Goal: Information Seeking & Learning: Check status

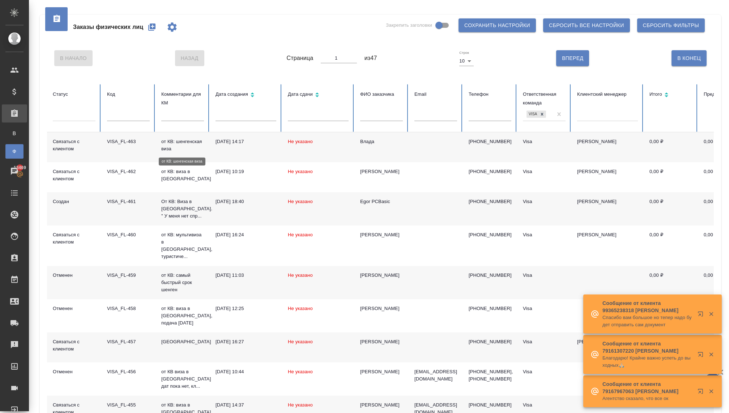
click at [180, 146] on p "от КВ: шенгенская виза" at bounding box center [182, 145] width 43 height 14
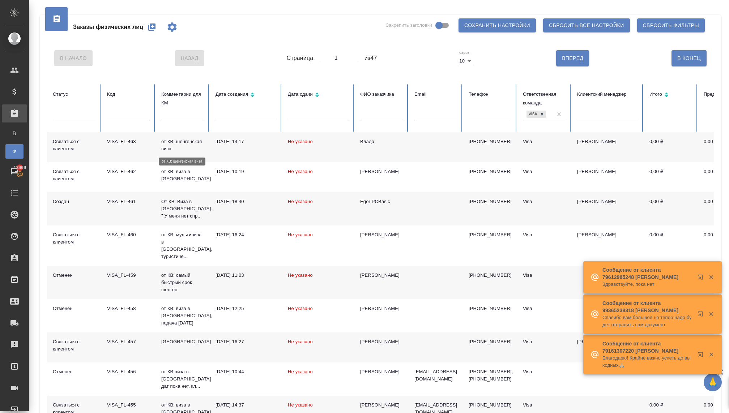
click at [180, 146] on p "от КВ: шенгенская виза" at bounding box center [182, 145] width 43 height 14
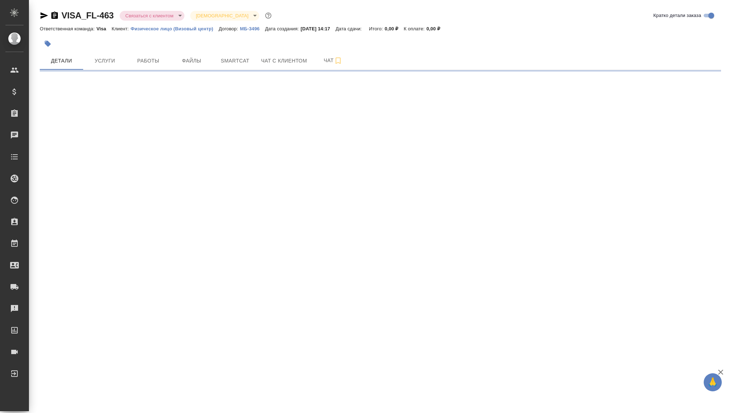
select select "RU"
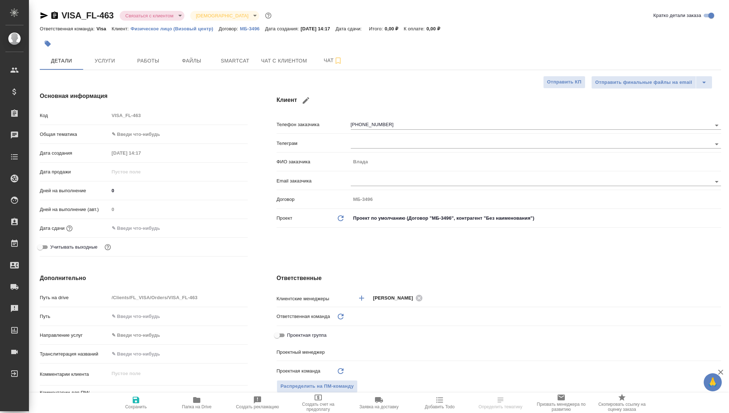
type textarea "x"
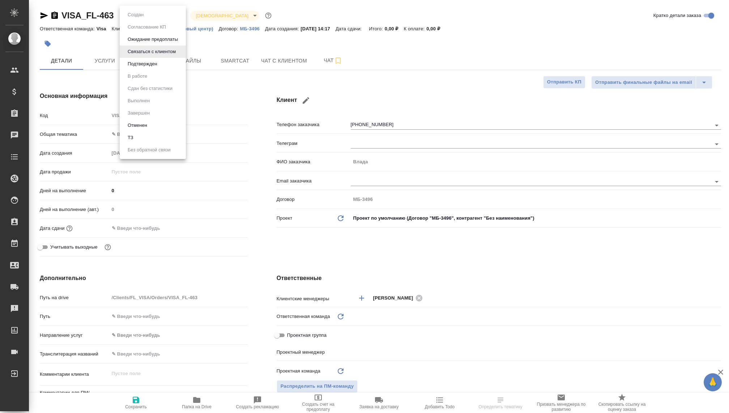
click at [154, 16] on body "🙏 .cls-1 fill:#fff; AWATERA Kovaleva Ekaterina Клиенты Спецификации Заказы Чаты…" at bounding box center [364, 206] width 729 height 413
type textarea "x"
type input "[PERSON_NAME]"
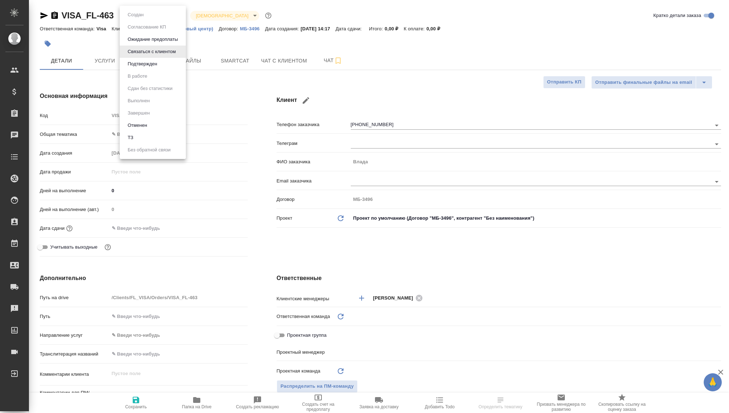
type input "Visa"
type input "Гудина Александра"
type textarea "x"
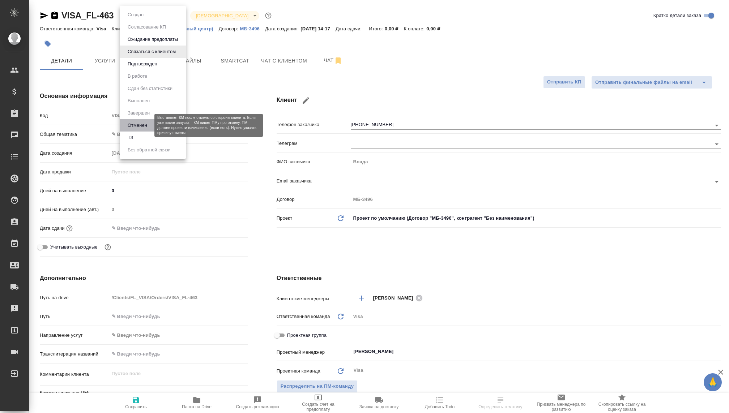
click at [143, 125] on button "Отменен" at bounding box center [137, 125] width 24 height 8
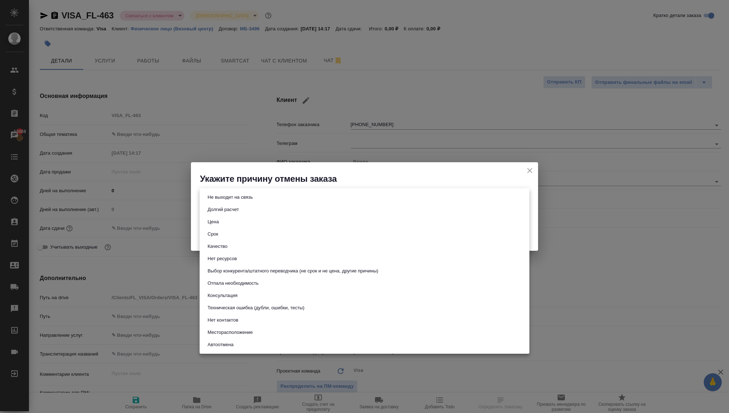
click at [300, 196] on body "🙏 .cls-1 fill:#fff; AWATERA Kovaleva Ekaterina Клиенты Спецификации Заказы 1346…" at bounding box center [364, 206] width 729 height 413
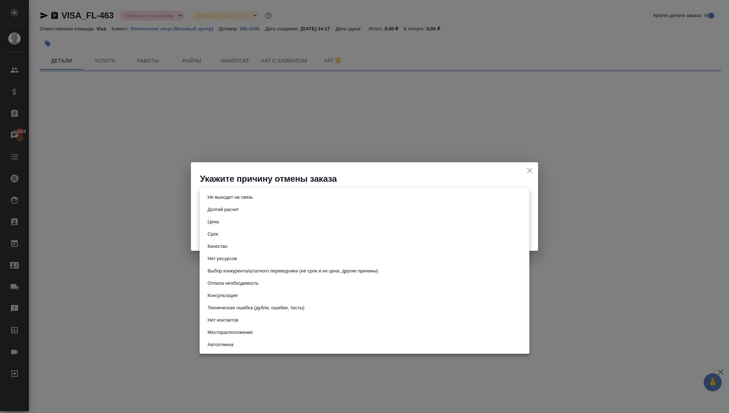
select select "RU"
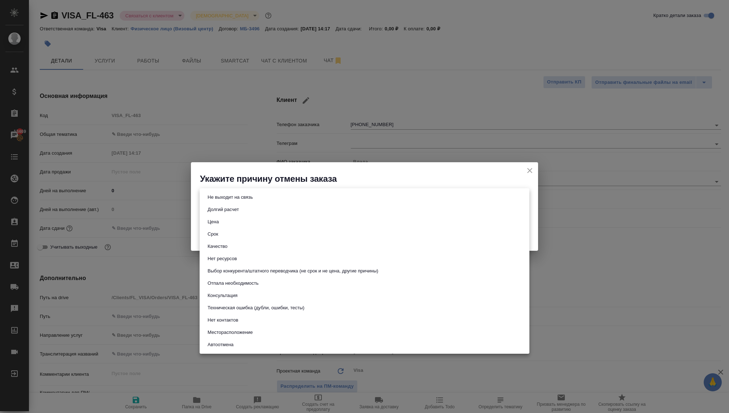
type textarea "x"
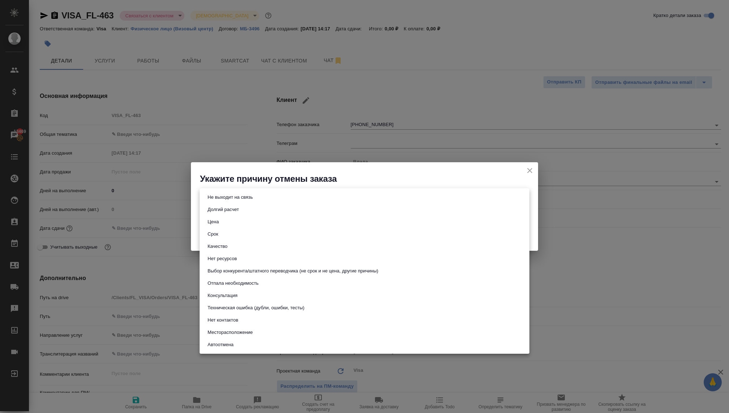
type textarea "x"
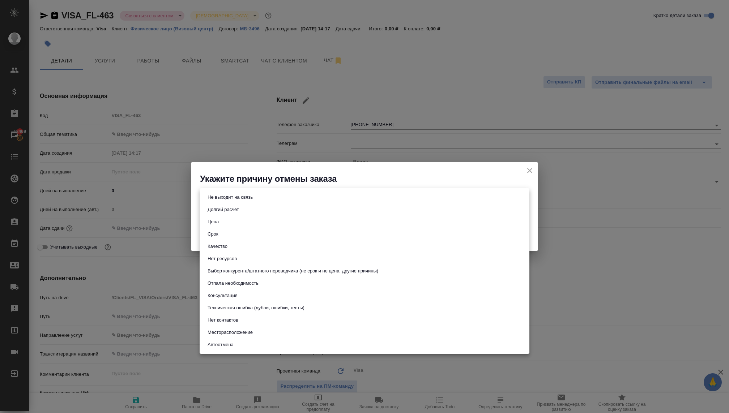
type textarea "x"
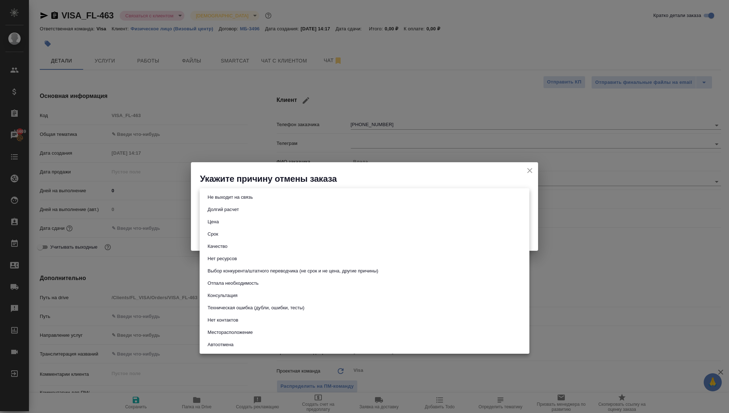
type textarea "x"
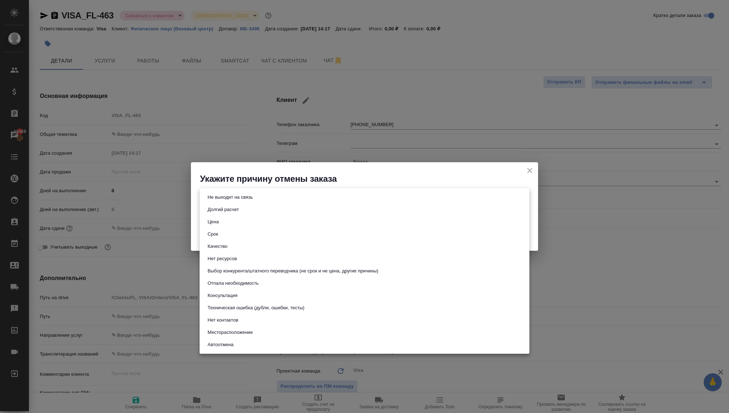
type textarea "x"
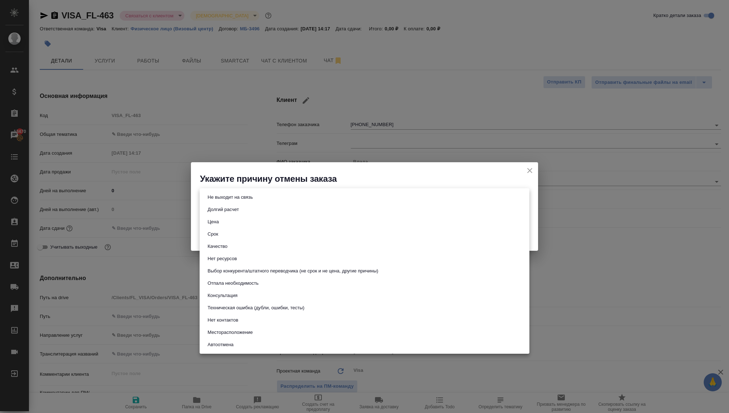
type textarea "x"
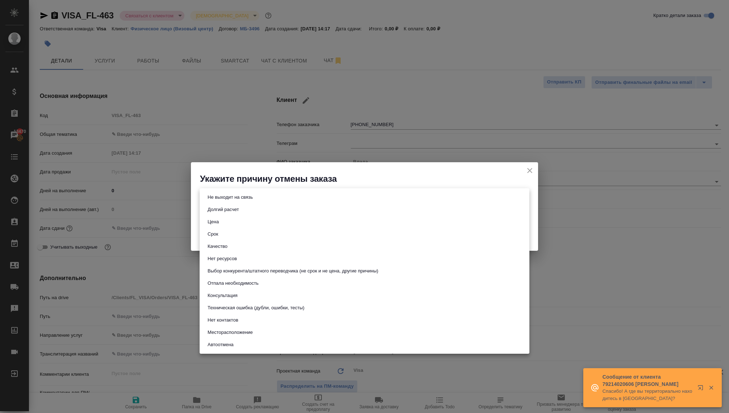
type textarea "x"
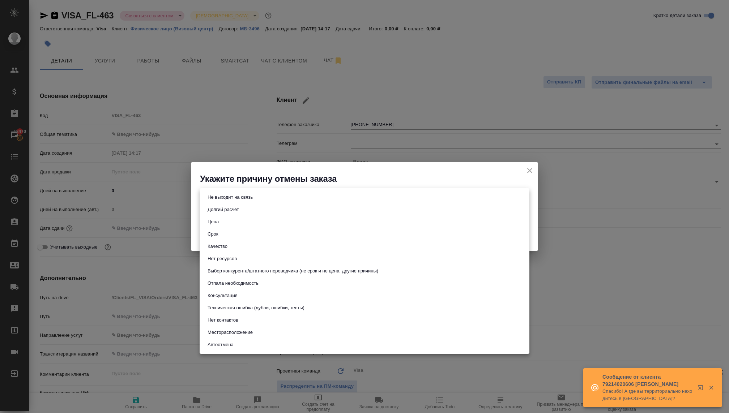
type textarea "x"
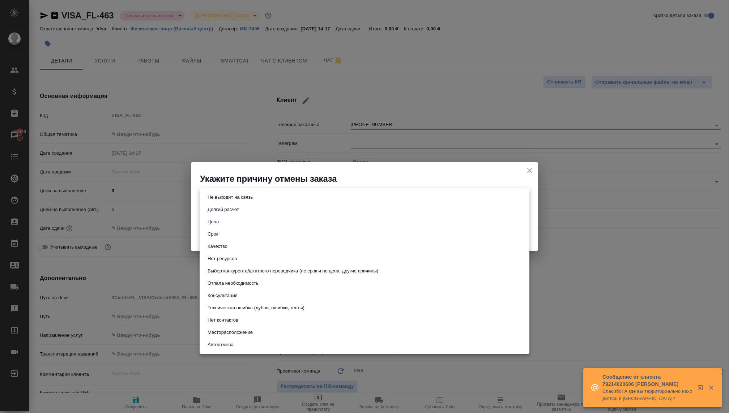
type textarea "x"
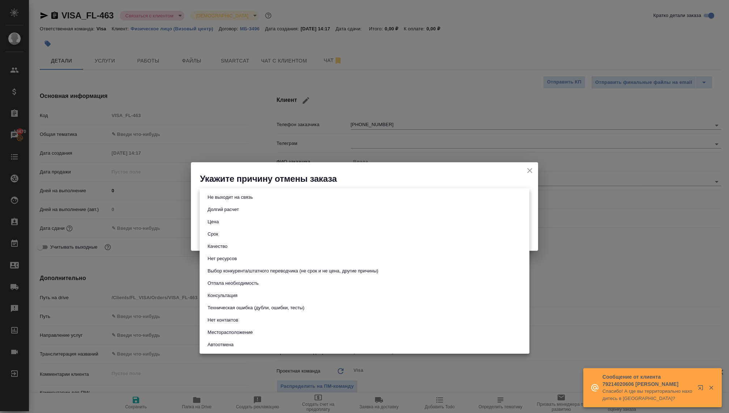
type textarea "x"
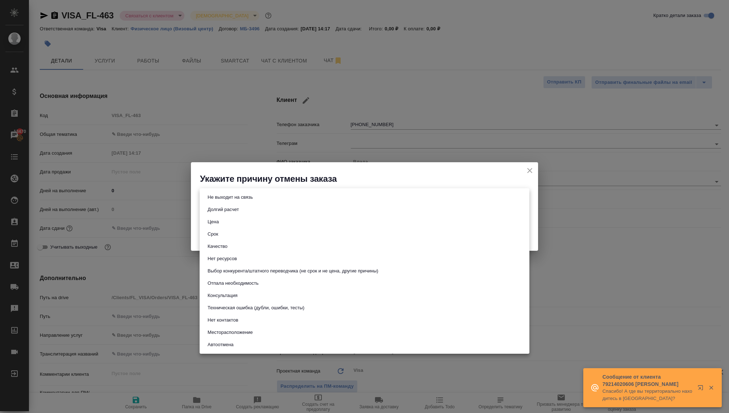
type textarea "x"
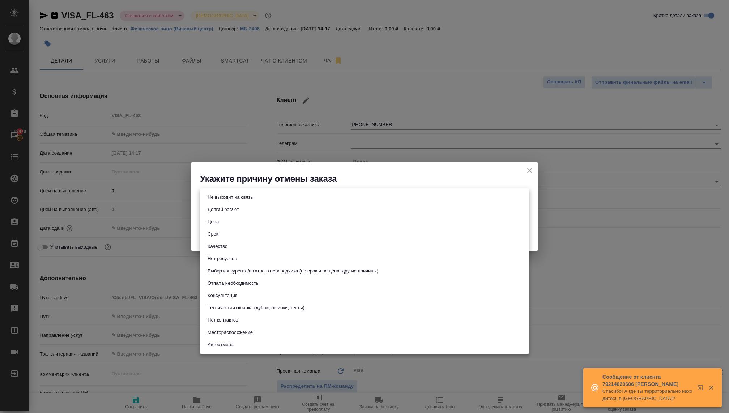
type textarea "x"
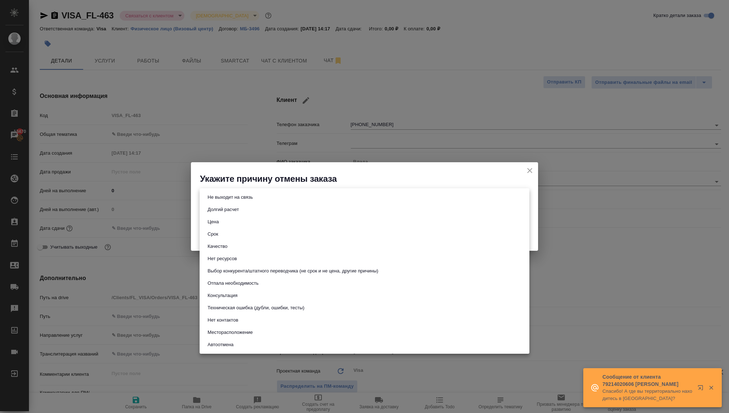
click at [261, 124] on div at bounding box center [364, 206] width 729 height 413
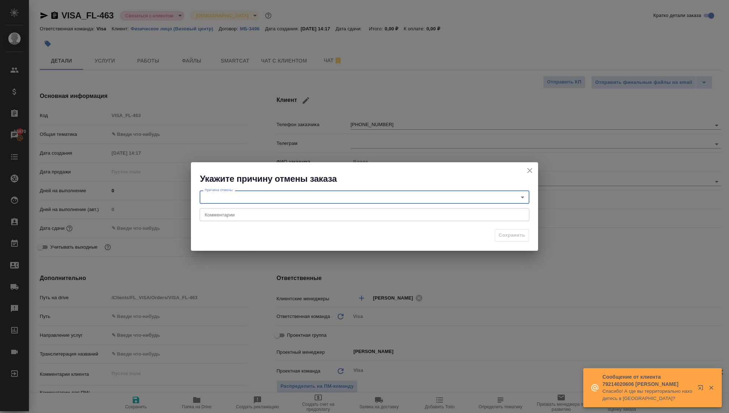
click at [529, 171] on icon "close" at bounding box center [529, 170] width 5 height 5
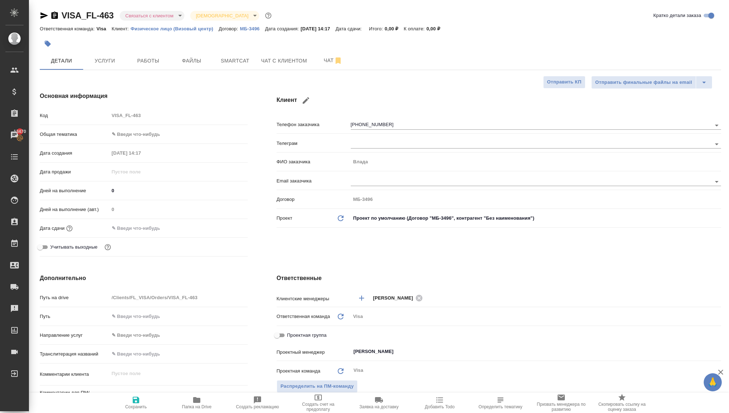
type textarea "x"
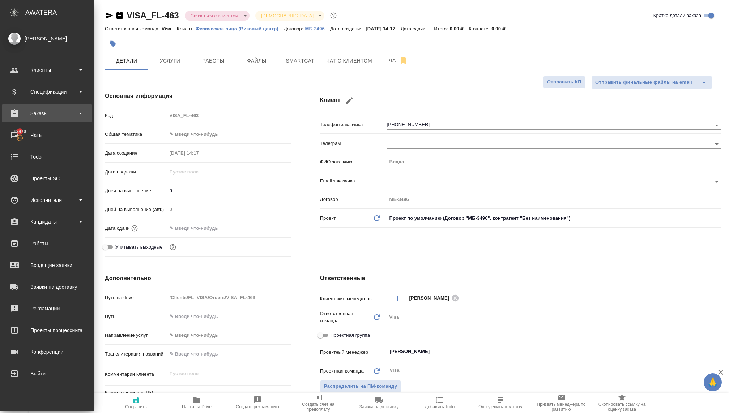
click at [43, 120] on div "Заказы" at bounding box center [47, 113] width 90 height 18
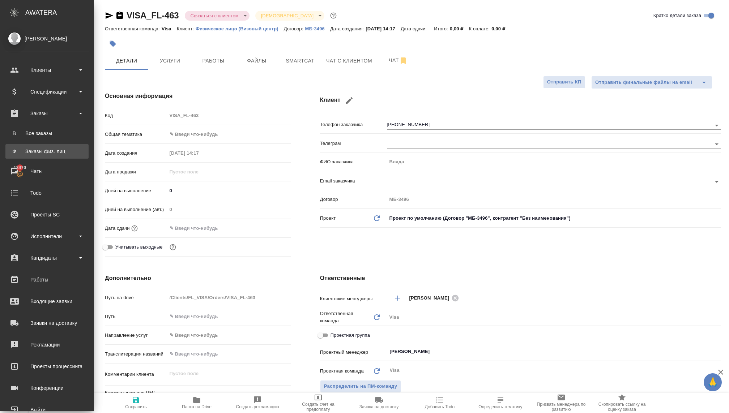
type textarea "x"
click at [38, 149] on div "Заказы физ. лиц" at bounding box center [47, 151] width 76 height 7
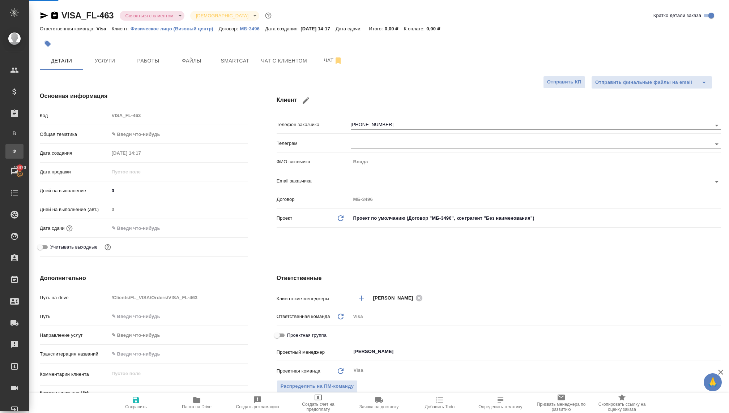
type textarea "x"
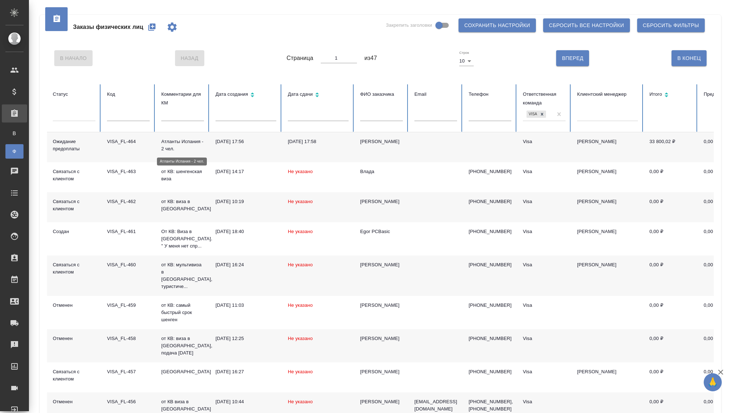
click at [176, 148] on p "Атланты Испания - 2 чел." at bounding box center [182, 145] width 43 height 14
click at [58, 120] on div at bounding box center [74, 114] width 43 height 14
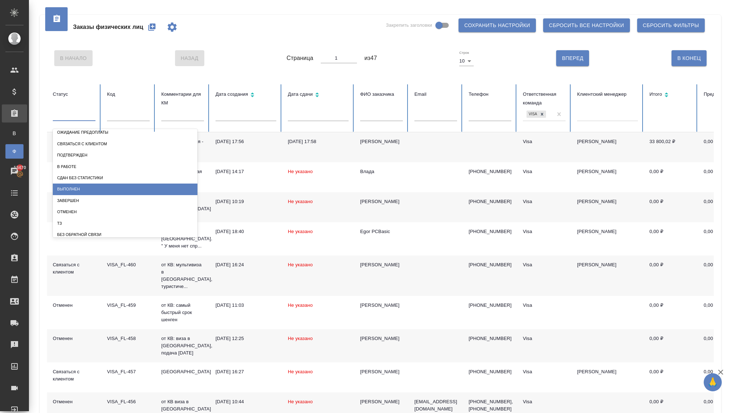
scroll to position [31, 0]
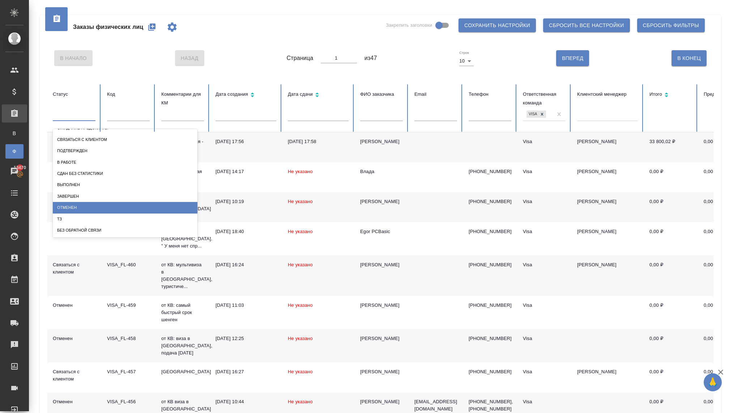
click at [82, 210] on div "Отменен" at bounding box center [125, 207] width 145 height 11
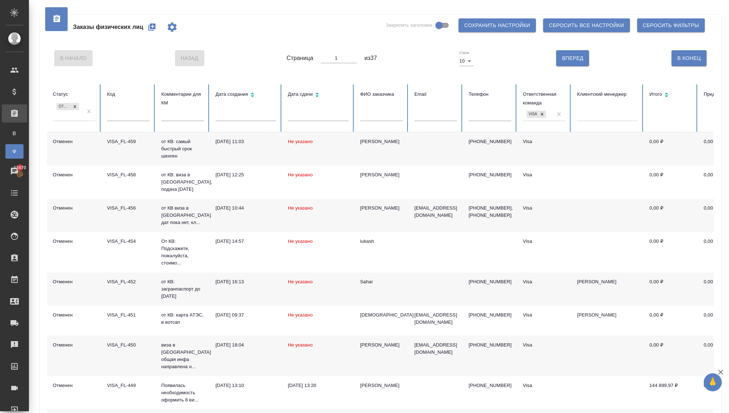
scroll to position [84, 0]
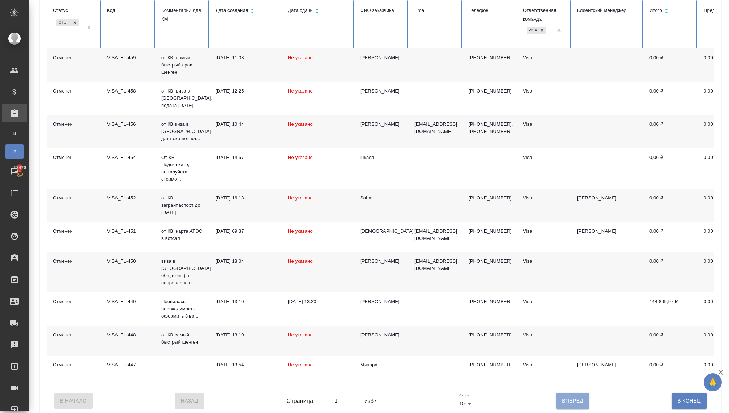
click at [570, 397] on span "Вперед" at bounding box center [572, 401] width 21 height 9
type input "2"
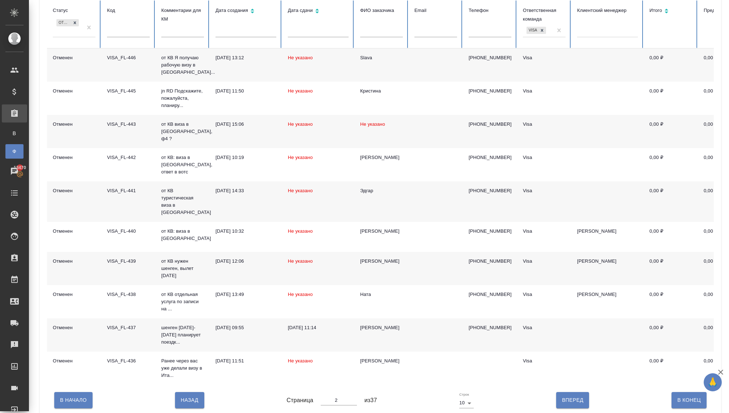
click at [571, 404] on span "Вперед" at bounding box center [572, 400] width 21 height 9
type input "3"
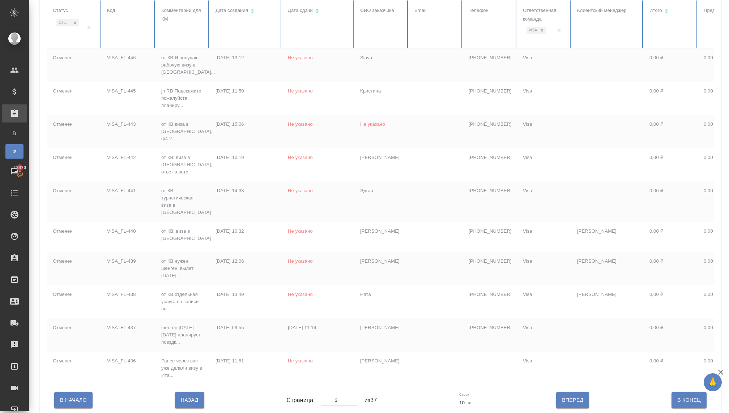
scroll to position [80, 0]
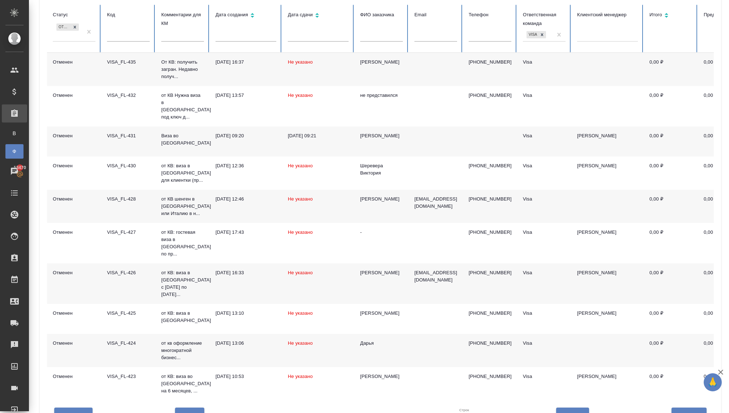
click at [570, 411] on span "Вперед" at bounding box center [572, 415] width 21 height 9
type input "4"
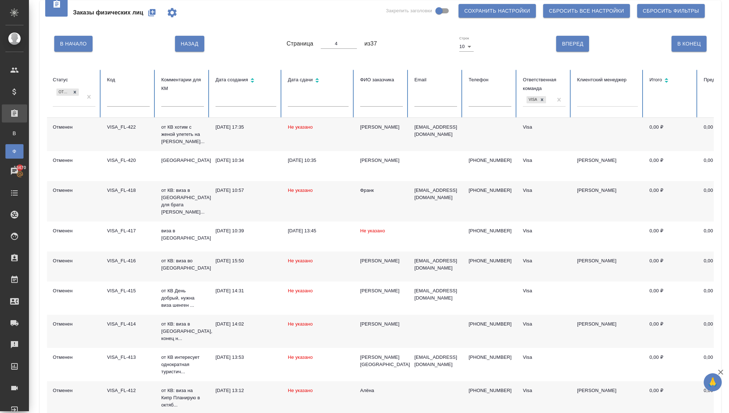
scroll to position [10, 0]
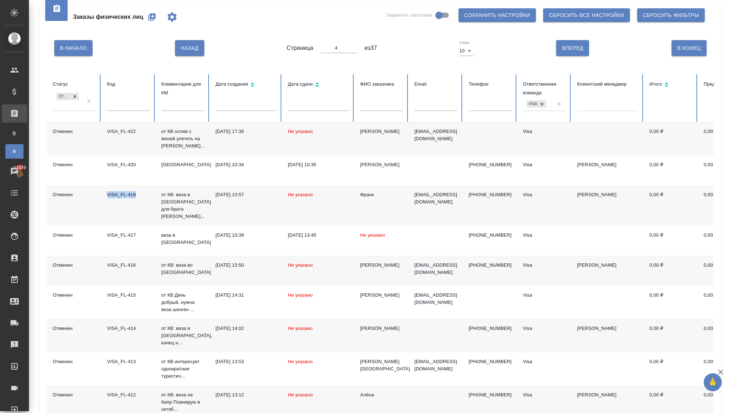
drag, startPoint x: 144, startPoint y: 192, endPoint x: 97, endPoint y: 193, distance: 46.7
click at [97, 193] on tr "Отменен VISA_FL-418 от КВ: виза в Конго для брата клиента... 01.08.2025, 10:57 …" at bounding box center [454, 205] width 814 height 40
copy tr "Отменен VISA_FL-418"
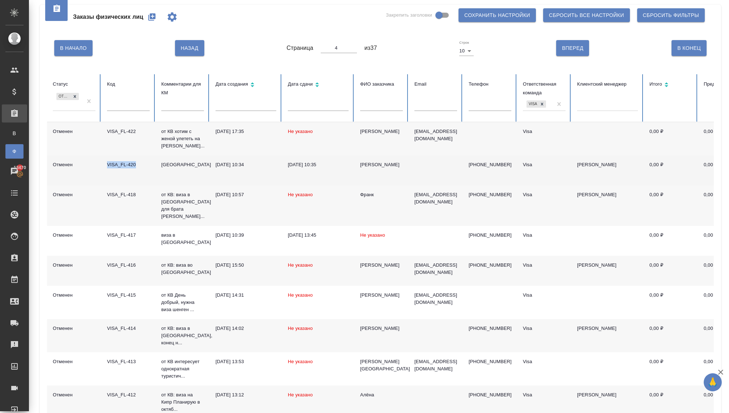
drag, startPoint x: 139, startPoint y: 165, endPoint x: 102, endPoint y: 165, distance: 37.2
click at [102, 165] on td "VISA_FL-420" at bounding box center [128, 170] width 54 height 30
copy div "VISA_FL-420"
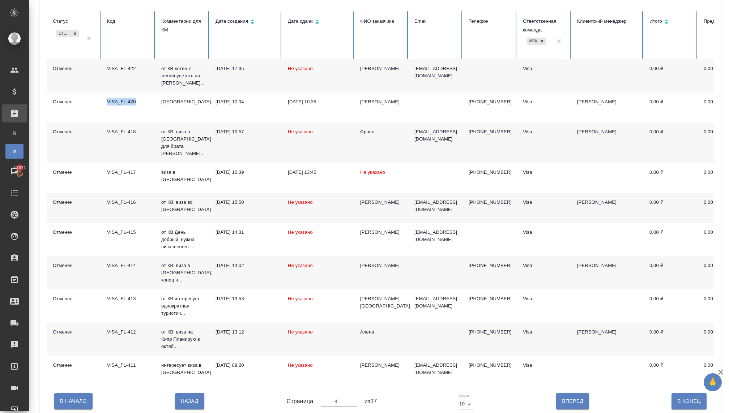
click at [197, 397] on span "Назад" at bounding box center [190, 401] width 18 height 9
type input "3"
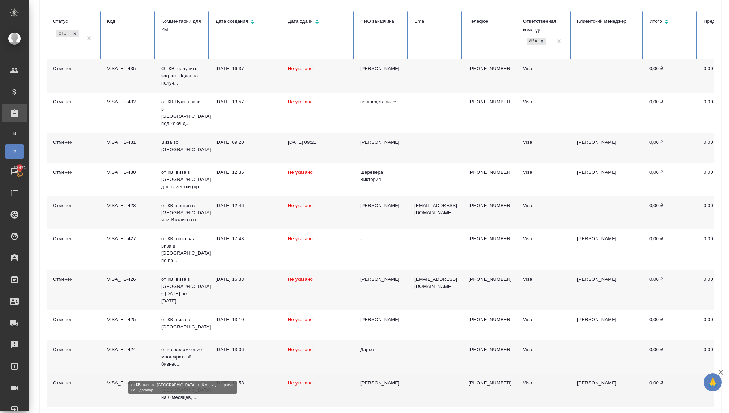
scroll to position [80, 0]
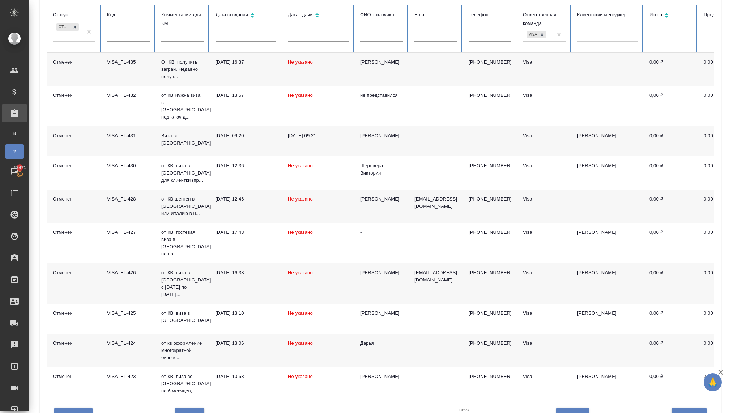
click at [187, 411] on span "Назад" at bounding box center [190, 415] width 18 height 9
type input "2"
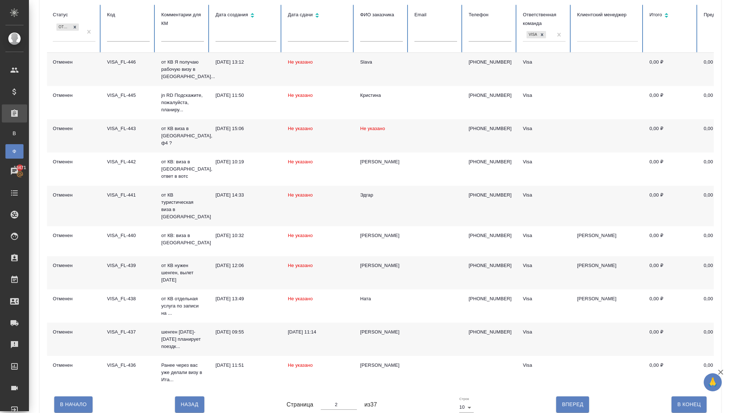
scroll to position [94, 0]
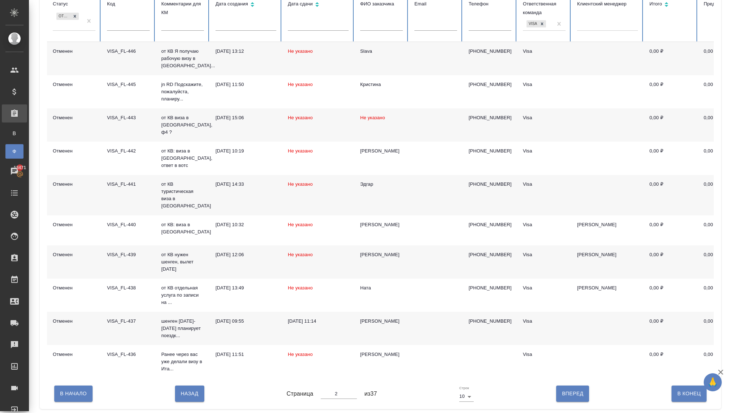
click at [191, 388] on button "Назад" at bounding box center [189, 394] width 29 height 16
type input "1"
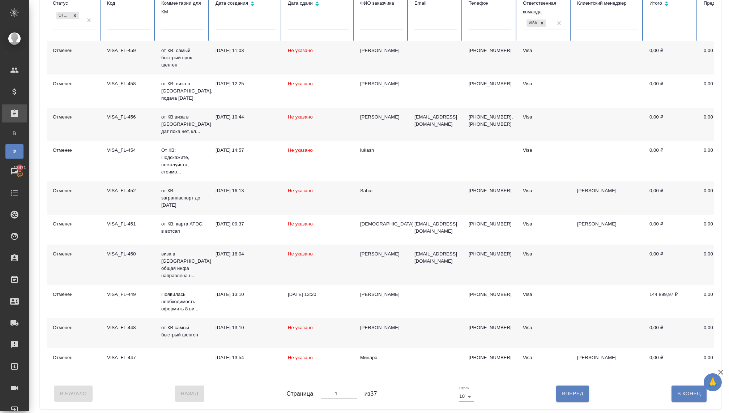
scroll to position [84, 0]
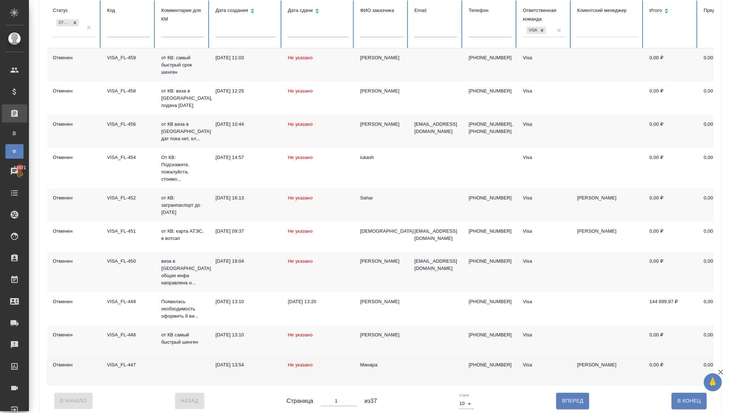
click at [231, 362] on div "21.08.2025, 13:54" at bounding box center [245, 365] width 61 height 7
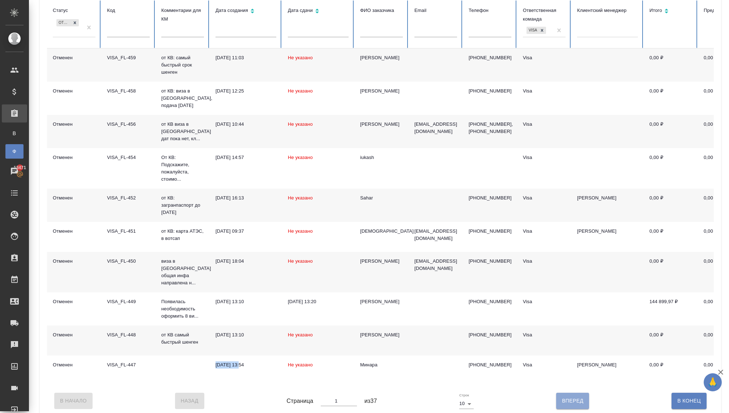
click at [563, 397] on span "Вперед" at bounding box center [572, 401] width 21 height 9
type input "2"
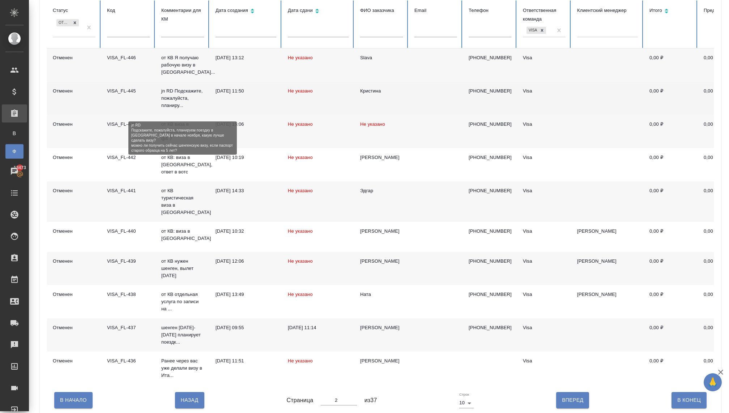
click at [165, 101] on p "jn RD Подскажите, пожалуйста, планиру..." at bounding box center [182, 99] width 43 height 22
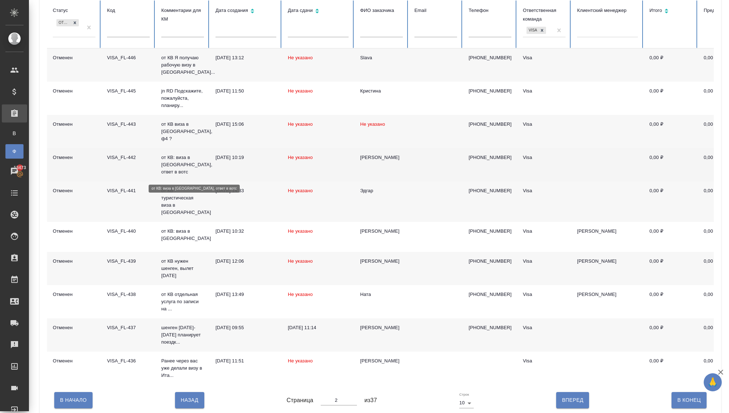
click at [185, 166] on p "от КВ: виза в Италию, ответ в вотс" at bounding box center [182, 165] width 43 height 22
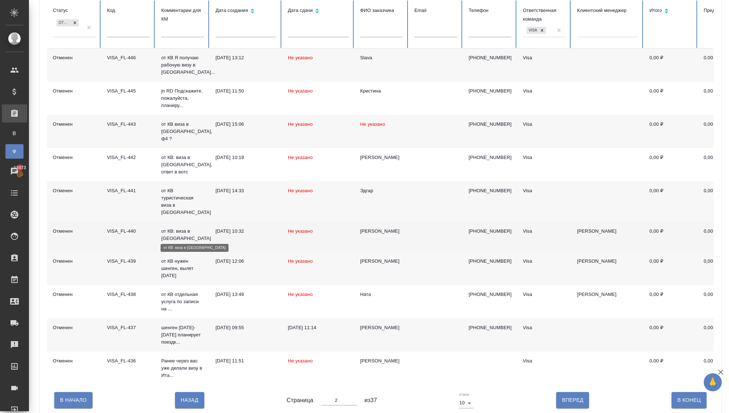
click at [173, 232] on p "от КВ: виза в Италию" at bounding box center [182, 235] width 43 height 14
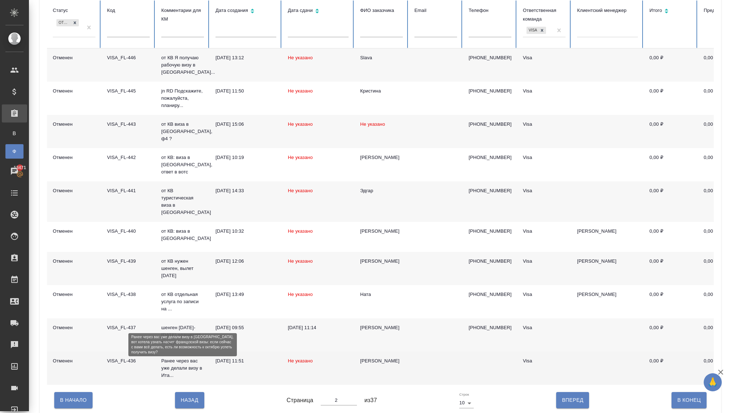
click at [181, 372] on p "Ранее через вас уже делали визу в Ита..." at bounding box center [182, 369] width 43 height 22
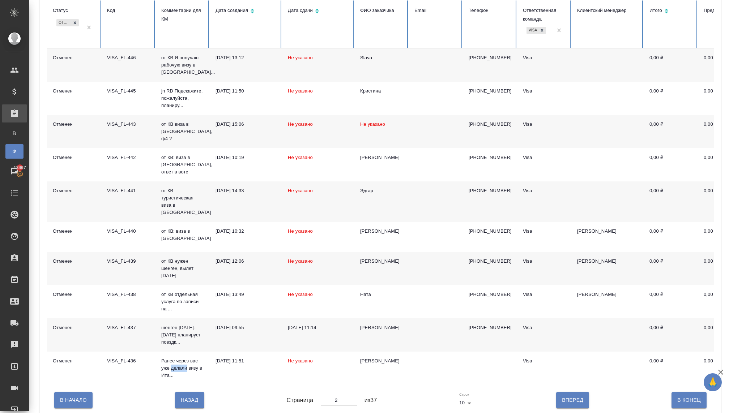
click at [562, 404] on span "Вперед" at bounding box center [572, 400] width 21 height 9
type input "3"
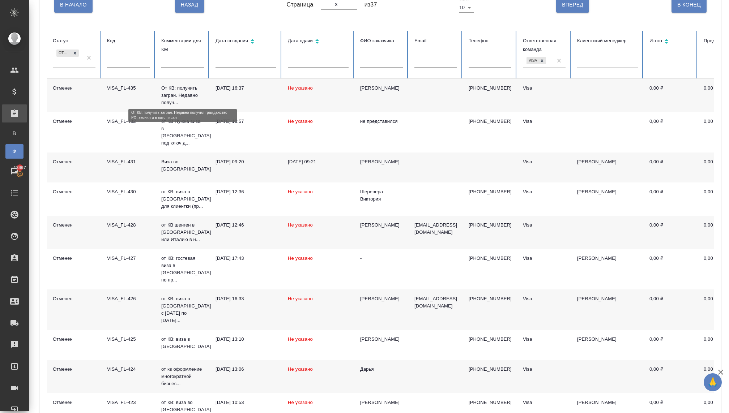
scroll to position [72, 0]
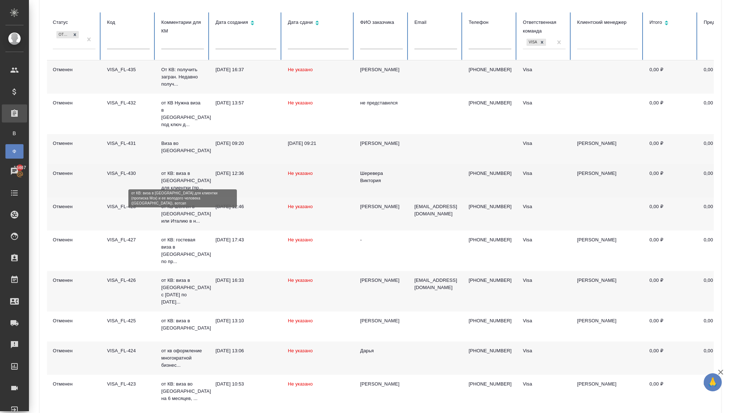
click at [181, 170] on p "от КВ: виза в Италию для клиентки (пр..." at bounding box center [182, 181] width 43 height 22
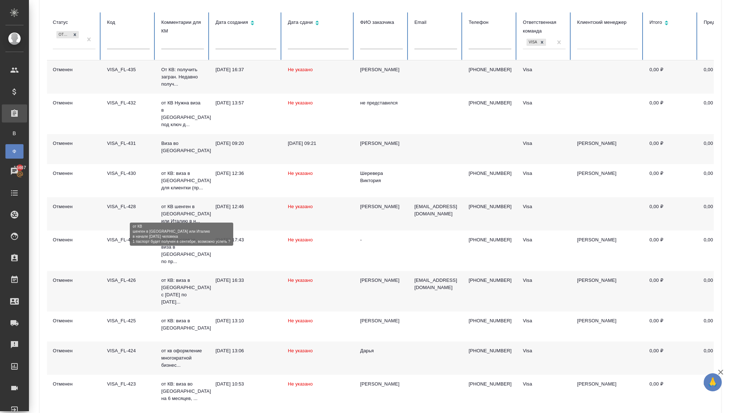
click at [174, 212] on p "от КВ шенген в Францию или Италию в н..." at bounding box center [182, 214] width 43 height 22
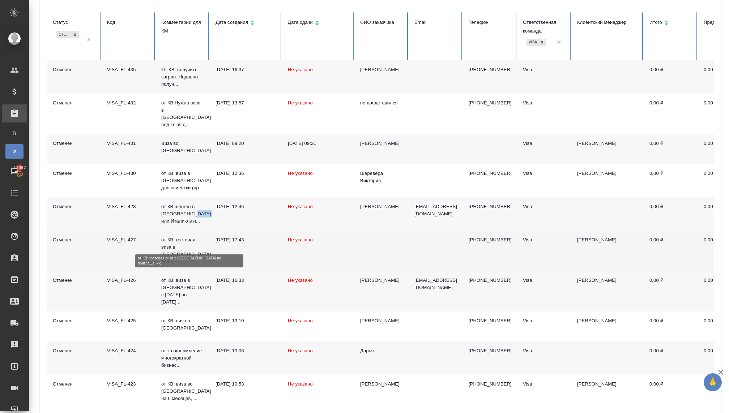
scroll to position [80, 0]
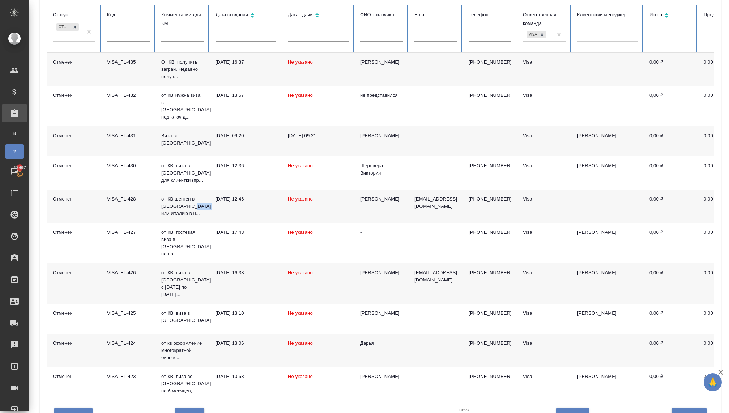
click at [574, 411] on span "Вперед" at bounding box center [572, 415] width 21 height 9
type input "4"
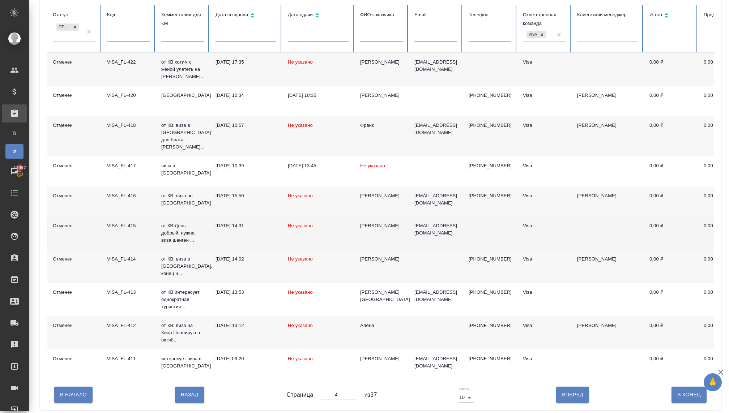
scroll to position [73, 0]
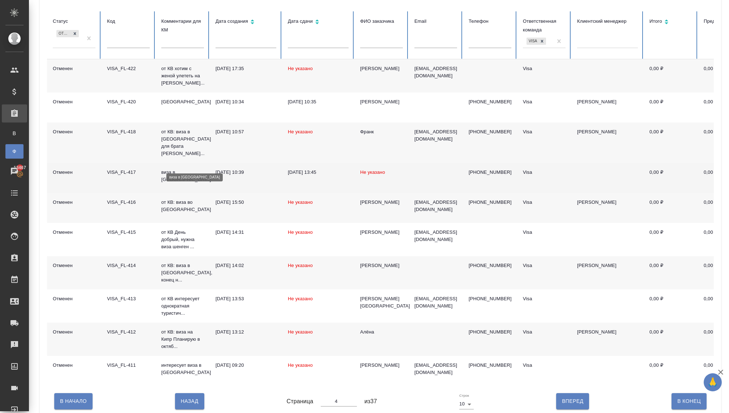
click at [177, 169] on p "виза в Японию" at bounding box center [182, 176] width 43 height 14
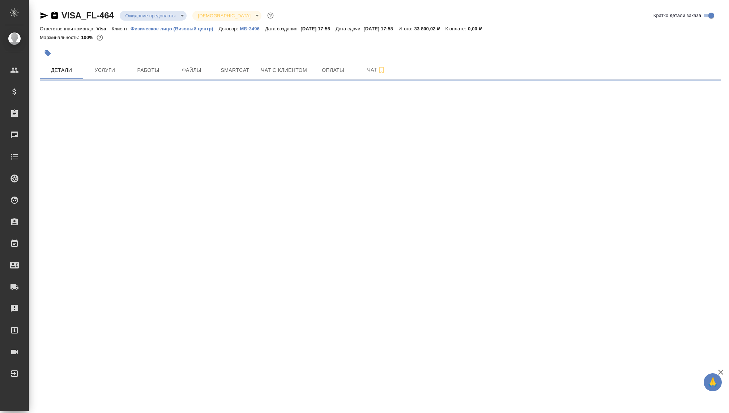
select select "RU"
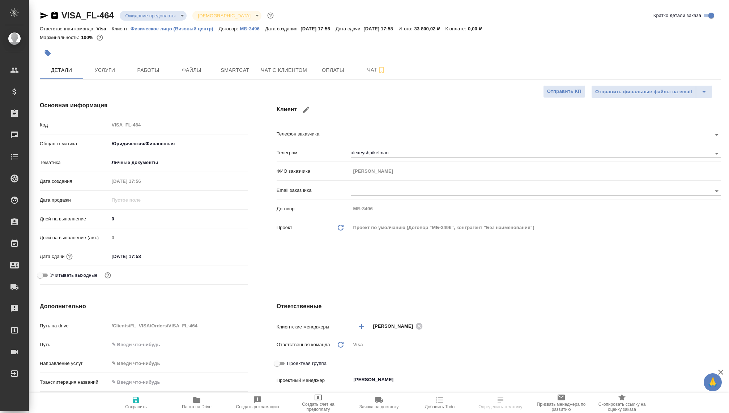
type textarea "x"
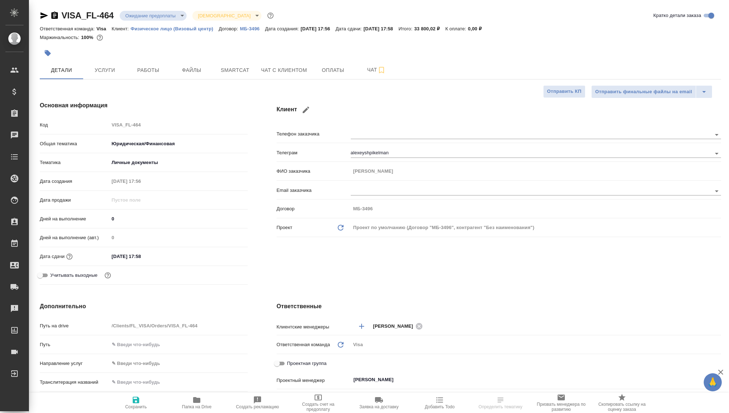
type textarea "x"
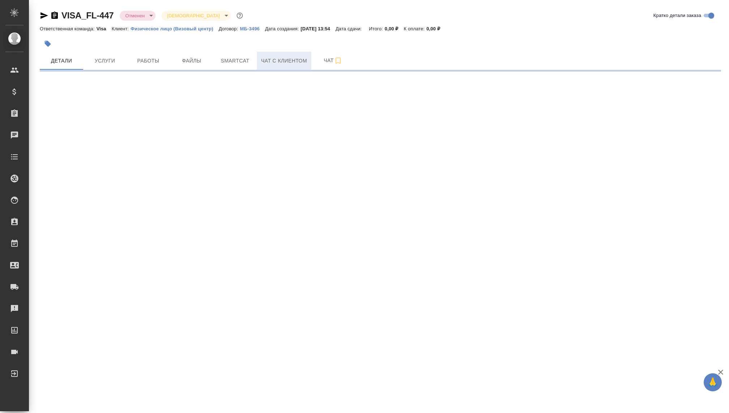
select select "RU"
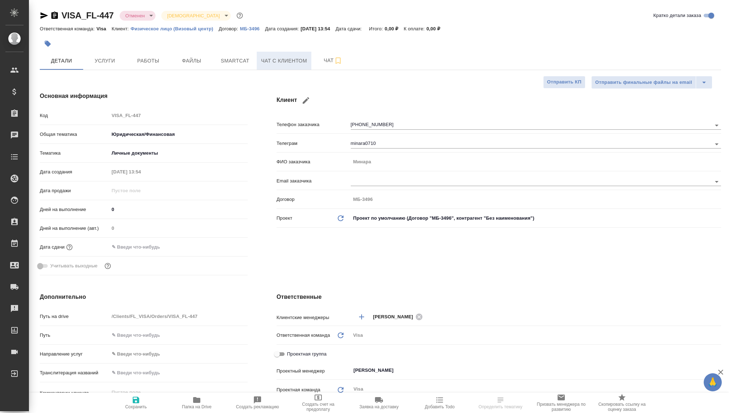
click at [266, 65] on span "Чат с клиентом" at bounding box center [284, 60] width 46 height 9
type textarea "x"
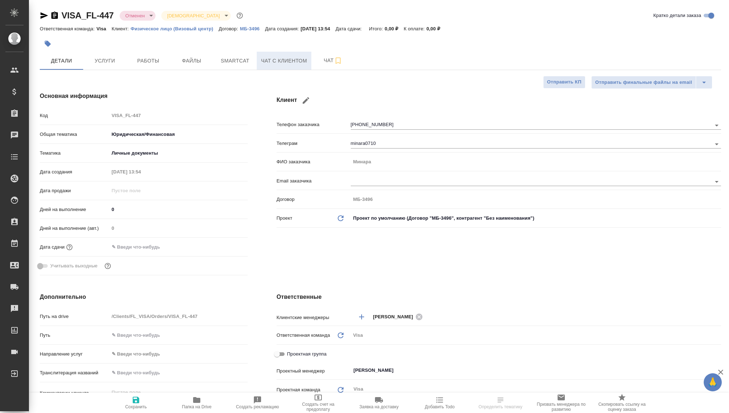
type textarea "x"
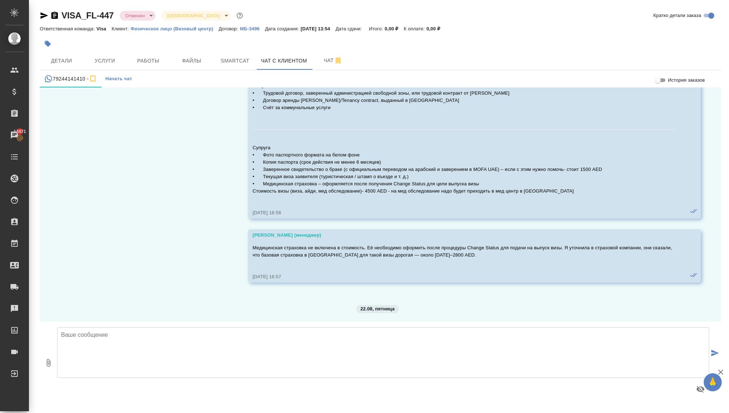
scroll to position [1394, 0]
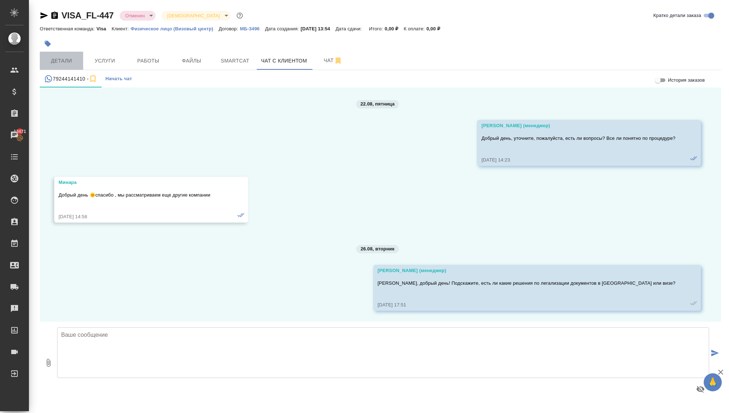
click at [73, 59] on span "Детали" at bounding box center [61, 60] width 35 height 9
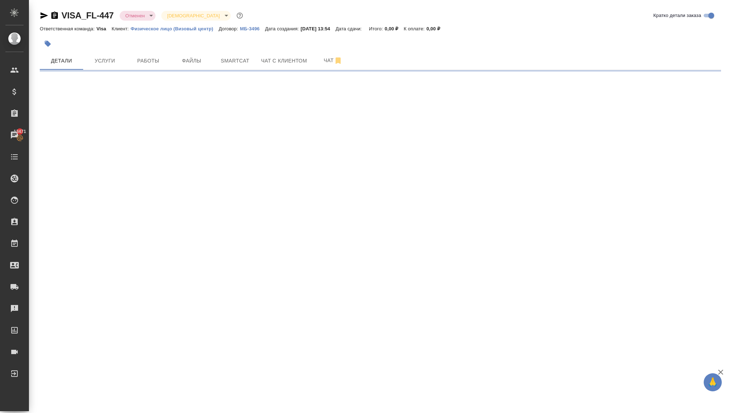
select select "RU"
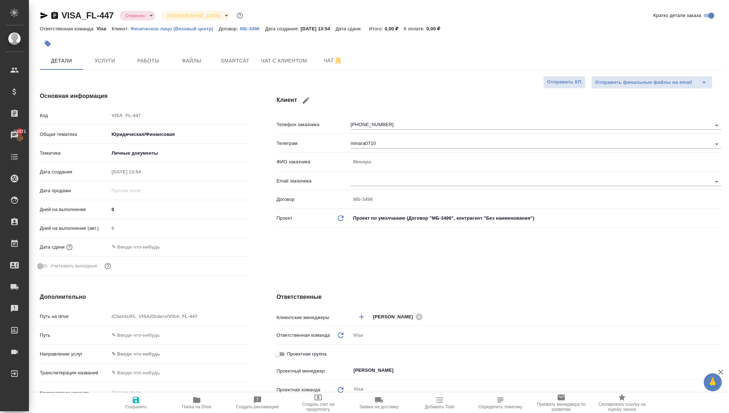
type textarea "x"
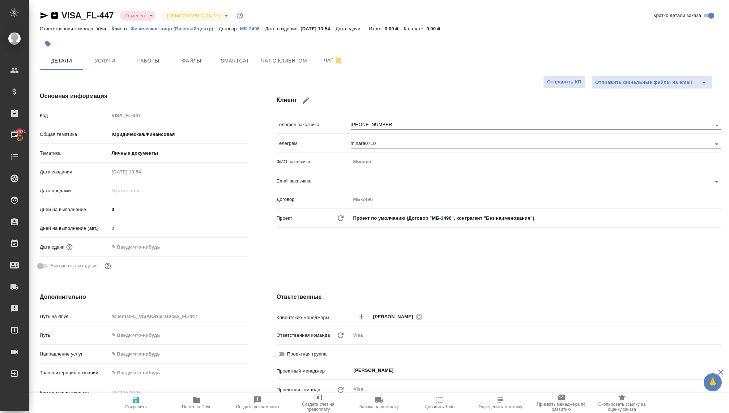
type textarea "x"
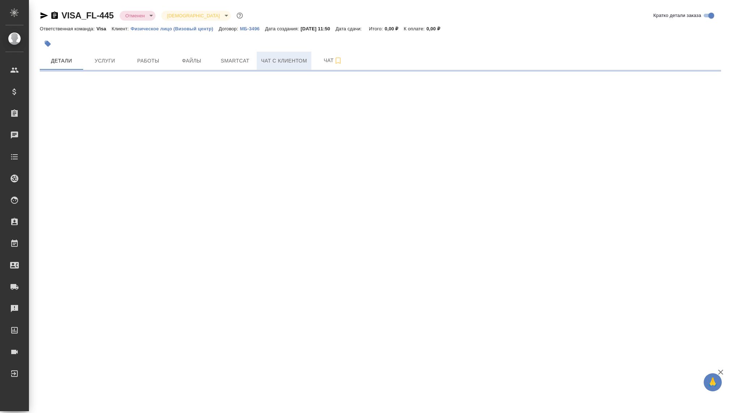
click at [291, 55] on button "Чат с клиентом" at bounding box center [284, 61] width 55 height 18
select select "RU"
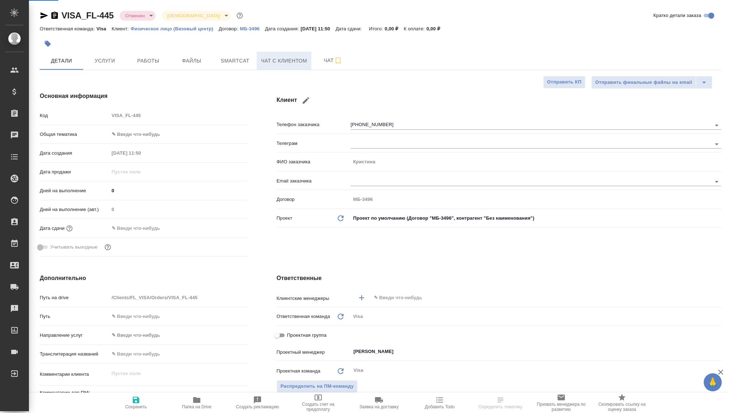
type textarea "x"
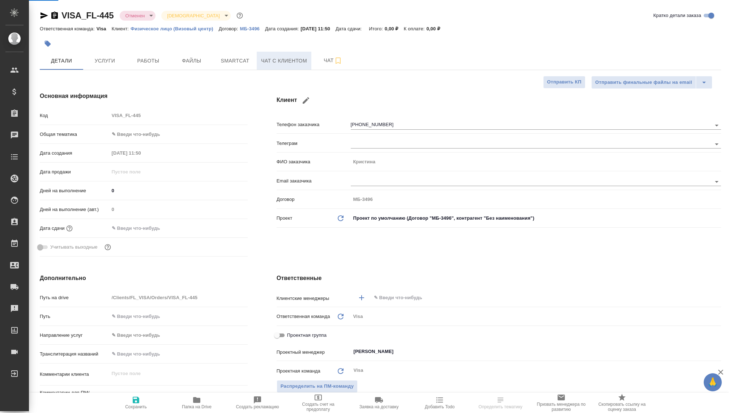
type textarea "x"
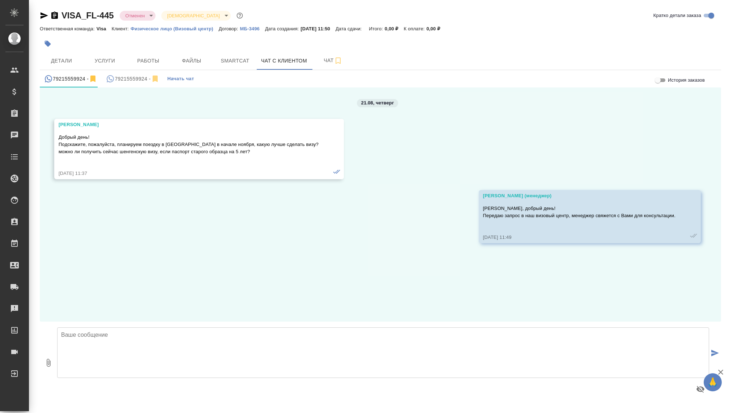
click at [132, 72] on button "79215559924 -" at bounding box center [133, 78] width 62 height 17
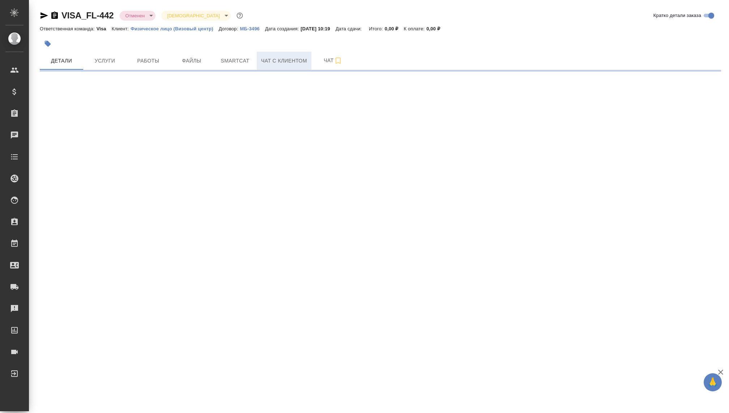
select select "RU"
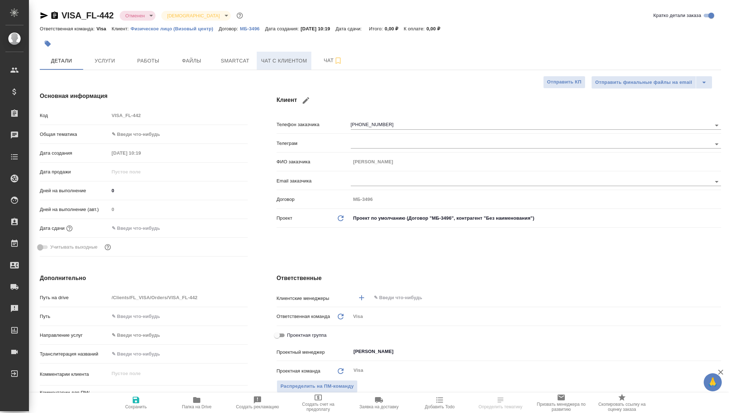
click at [274, 63] on span "Чат с клиентом" at bounding box center [284, 60] width 46 height 9
type textarea "x"
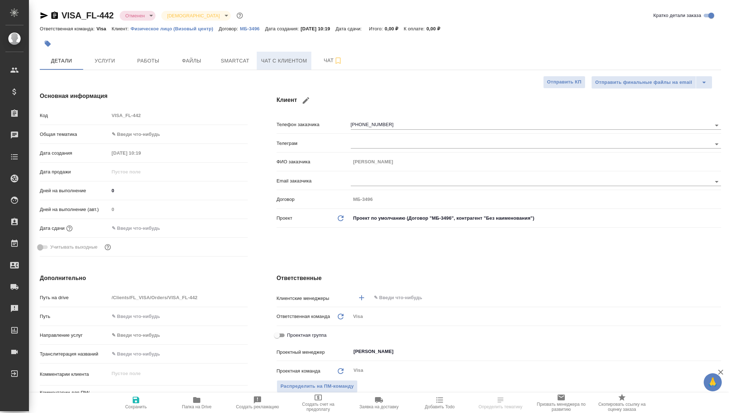
type textarea "x"
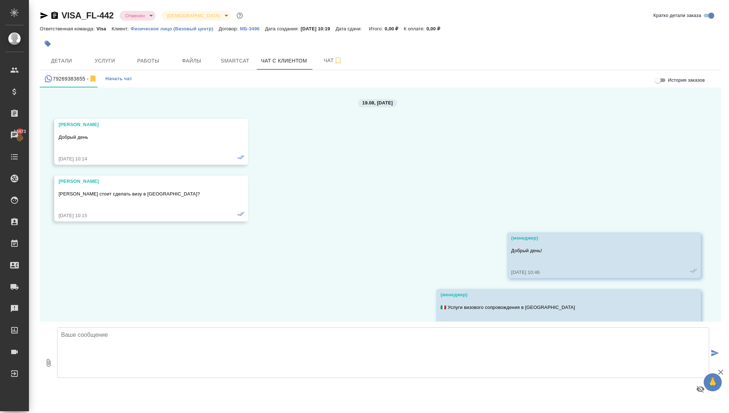
scroll to position [471, 0]
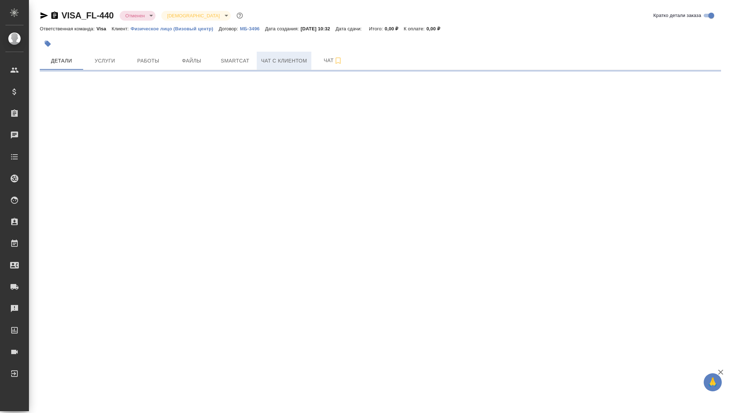
click at [286, 57] on span "Чат с клиентом" at bounding box center [284, 60] width 46 height 9
select select "RU"
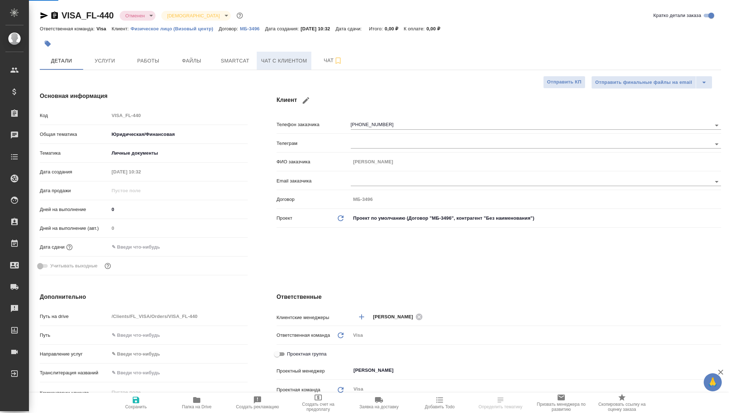
type textarea "x"
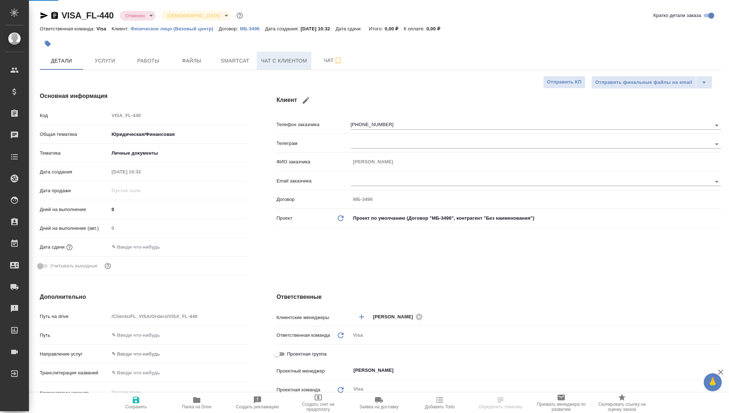
type textarea "x"
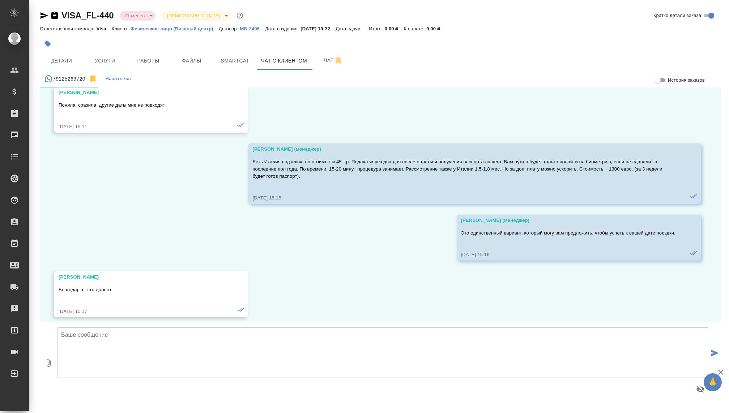
scroll to position [1108, 0]
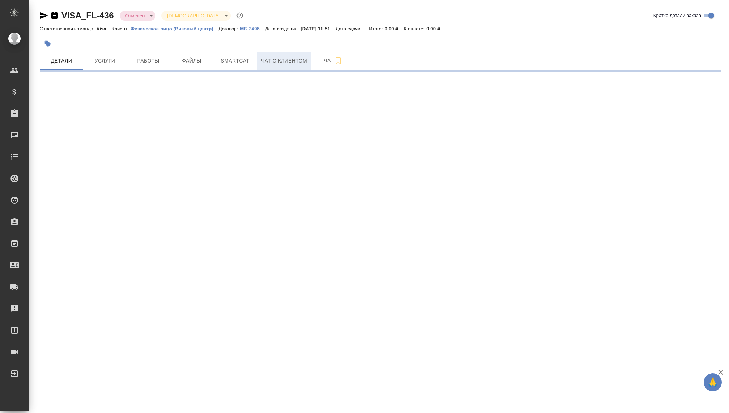
click at [274, 64] on span "Чат с клиентом" at bounding box center [284, 60] width 46 height 9
select select "RU"
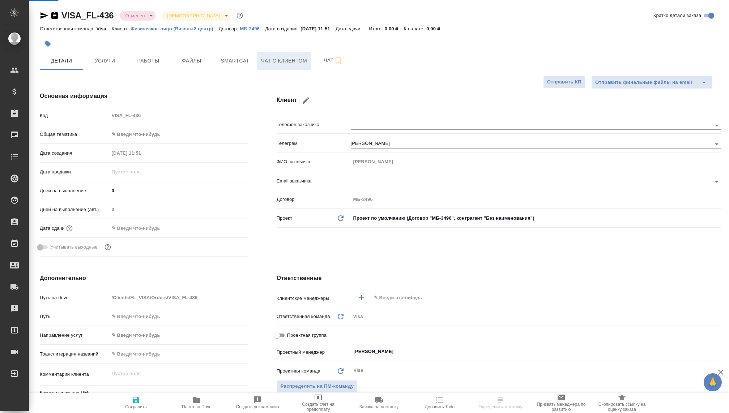
type textarea "x"
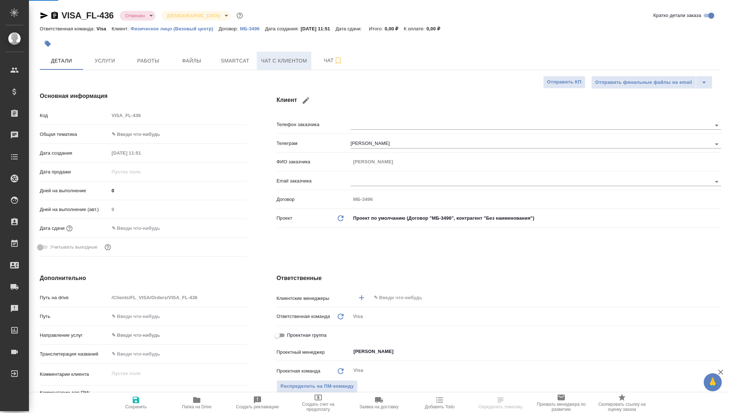
type textarea "x"
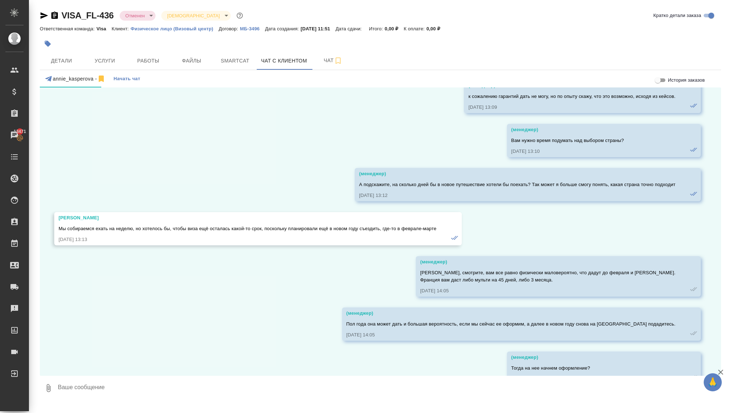
scroll to position [927, 0]
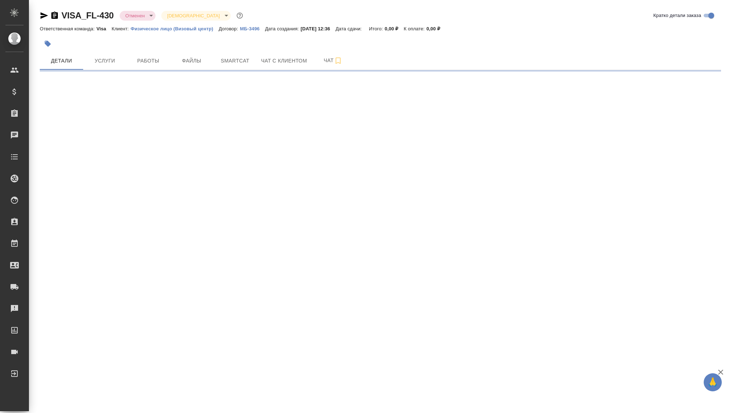
select select "RU"
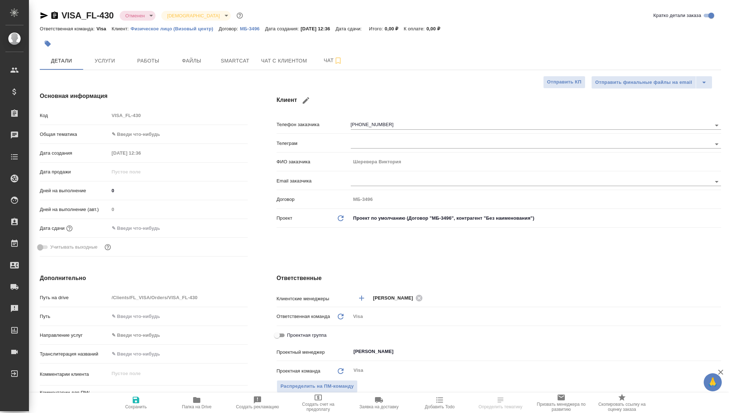
type textarea "x"
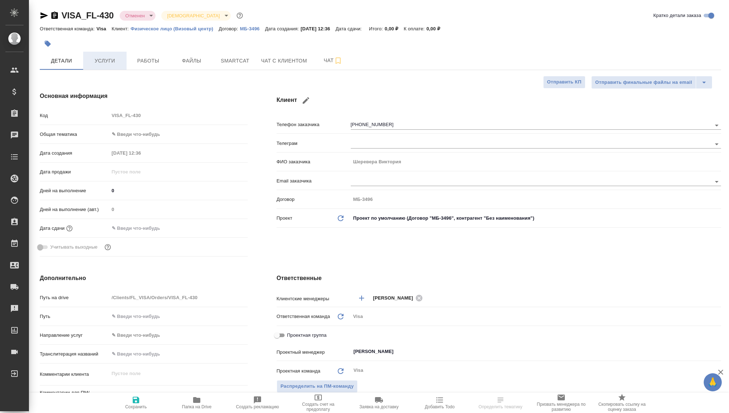
type textarea "x"
click at [110, 64] on span "Услуги" at bounding box center [105, 60] width 35 height 9
type textarea "x"
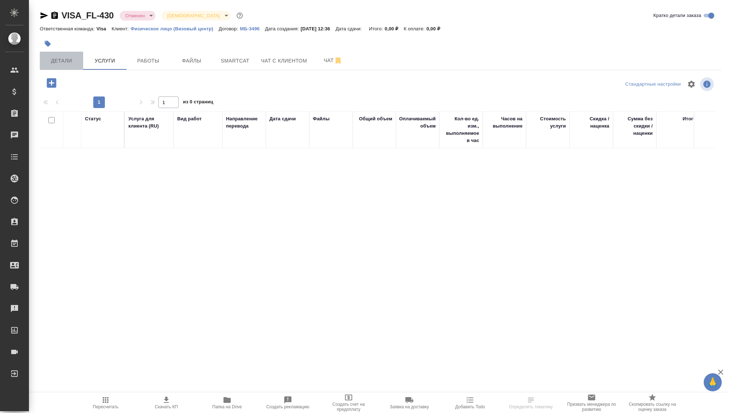
click at [73, 62] on span "Детали" at bounding box center [61, 60] width 35 height 9
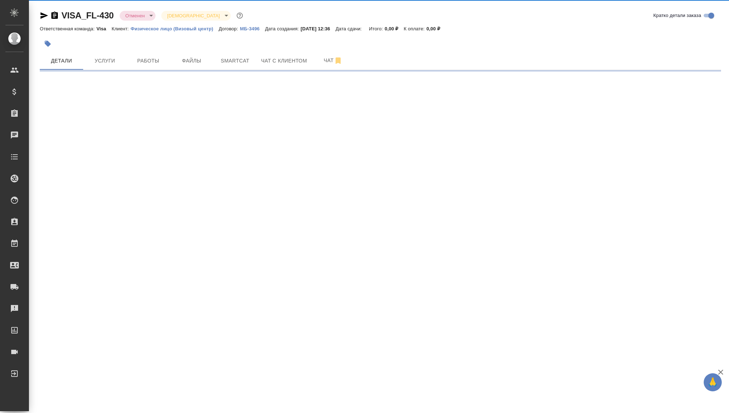
select select "RU"
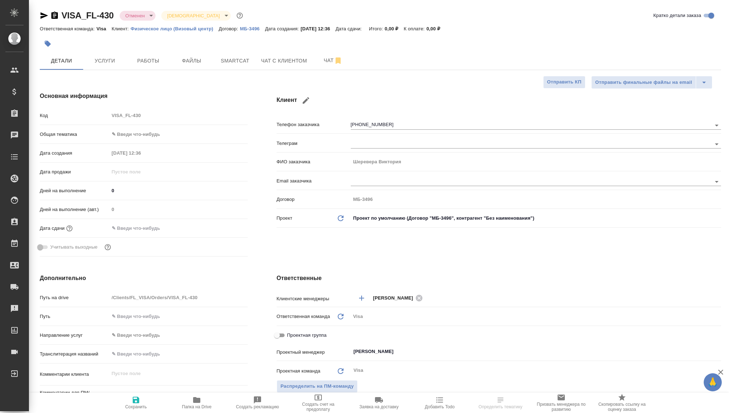
type textarea "x"
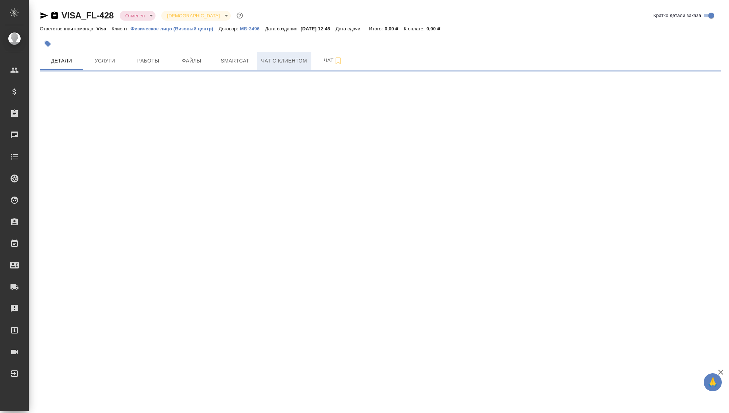
click at [274, 60] on span "Чат с клиентом" at bounding box center [284, 60] width 46 height 9
select select "RU"
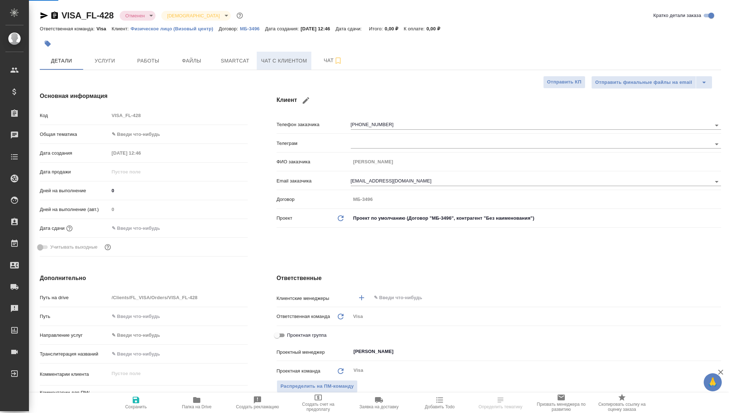
type textarea "x"
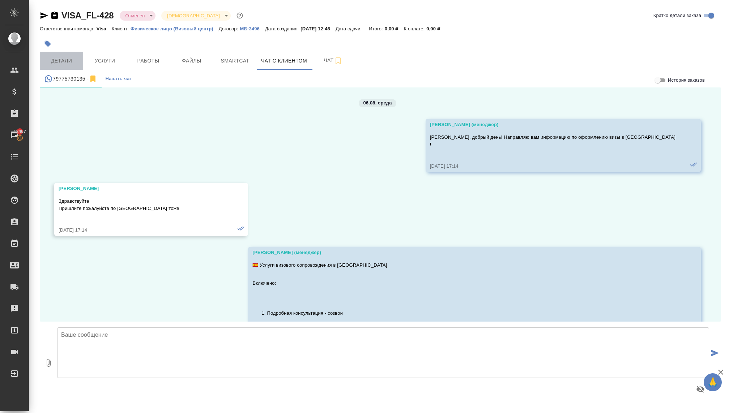
click at [55, 66] on button "Детали" at bounding box center [61, 61] width 43 height 18
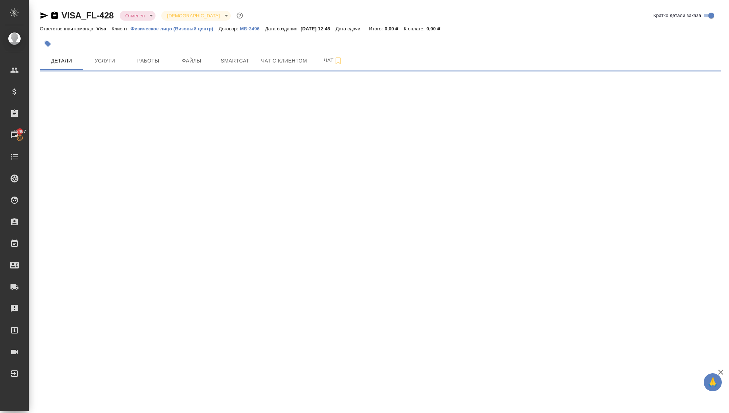
select select "RU"
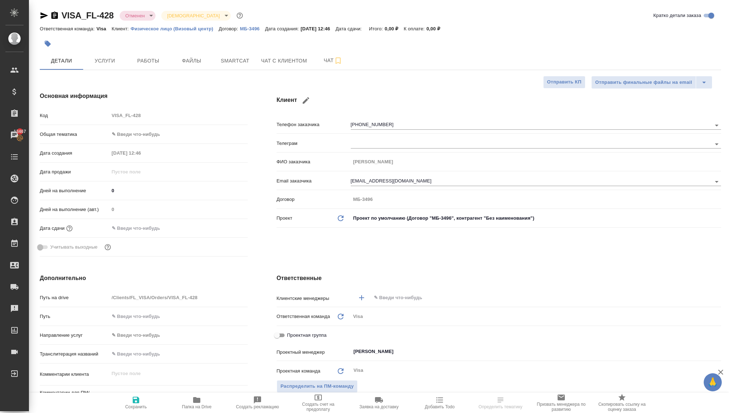
type textarea "x"
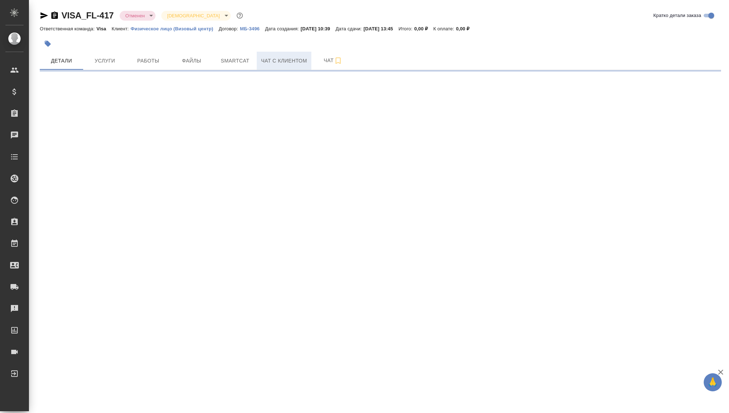
click at [281, 62] on span "Чат с клиентом" at bounding box center [284, 60] width 46 height 9
select select "RU"
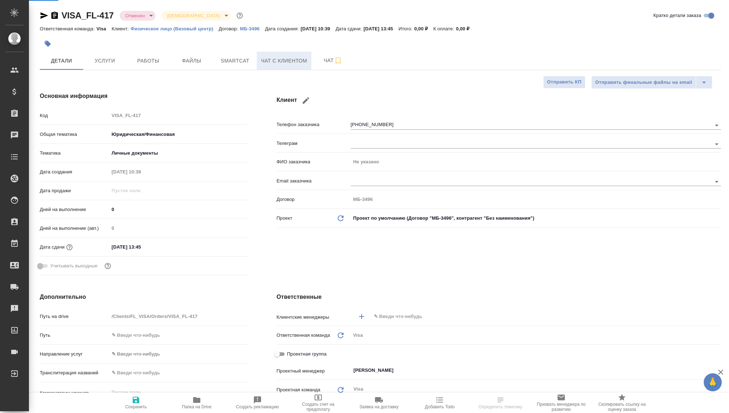
type textarea "x"
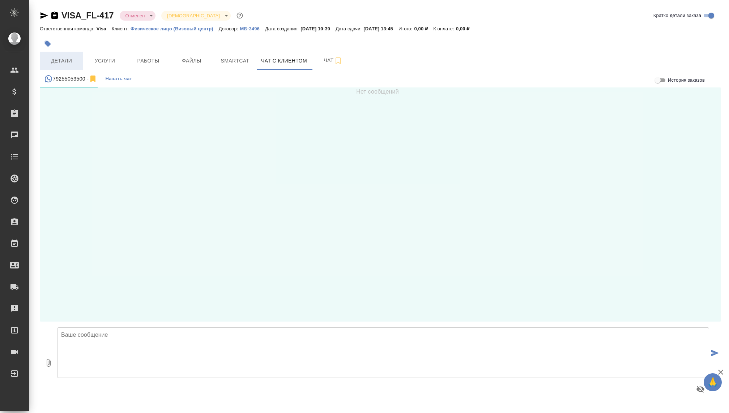
click at [54, 60] on span "Детали" at bounding box center [61, 60] width 35 height 9
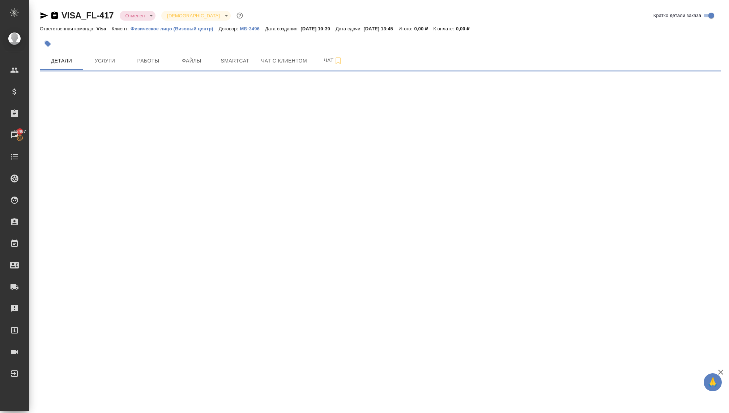
select select "RU"
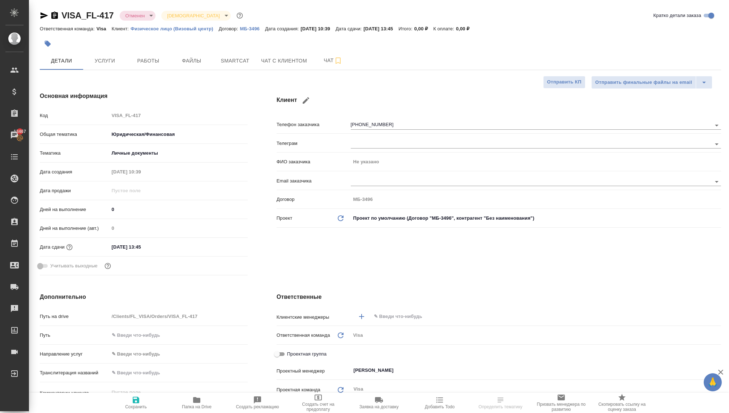
type textarea "x"
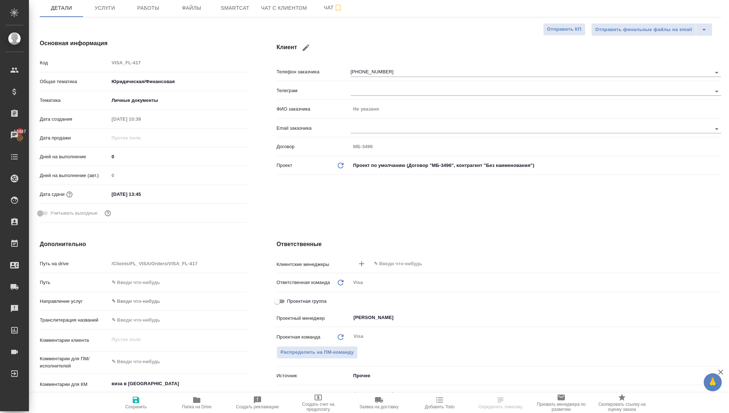
scroll to position [54, 0]
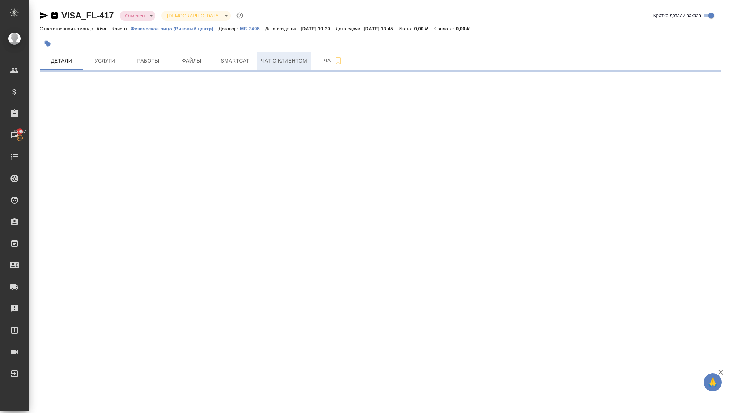
select select "RU"
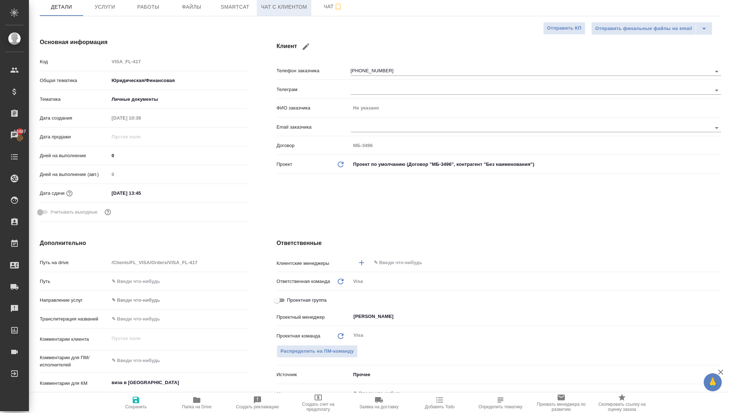
type textarea "x"
